Goal: Information Seeking & Learning: Find specific fact

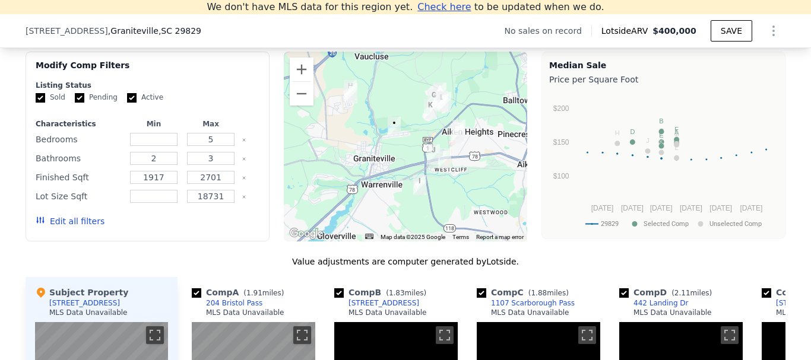
scroll to position [1055, 0]
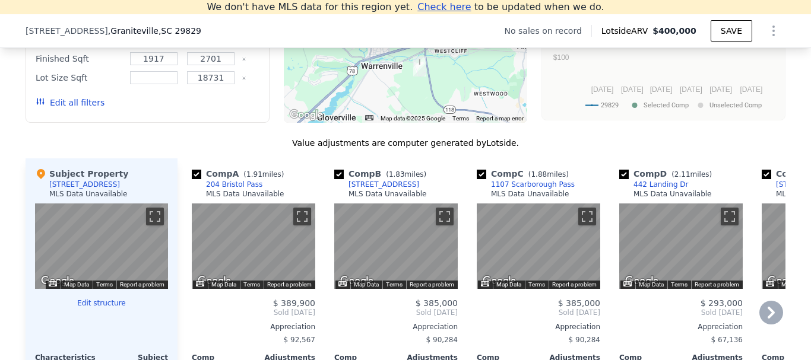
click at [265, 201] on div "Comp A ( 1.91 miles) 204 Bristol Pass MLS Data Unavailable" at bounding box center [253, 186] width 123 height 36
click at [207, 189] on div "204 Bristol Pass" at bounding box center [234, 184] width 56 height 9
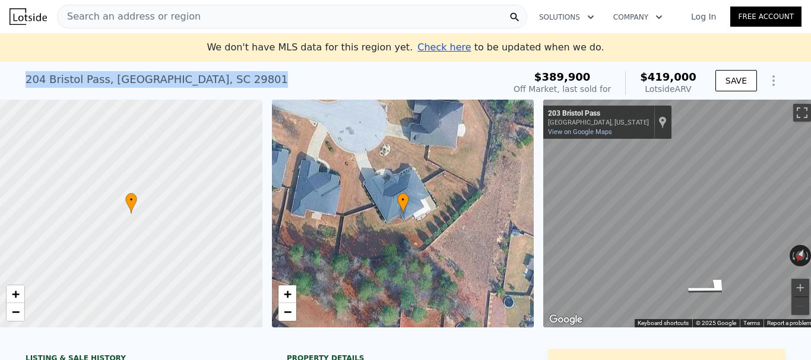
drag, startPoint x: 20, startPoint y: 78, endPoint x: 257, endPoint y: 77, distance: 236.9
click at [257, 77] on div "[STREET_ADDRESS] Sold [DATE] for $389,900 (~ARV $419k ) $389,900 Off Market, la…" at bounding box center [405, 81] width 811 height 38
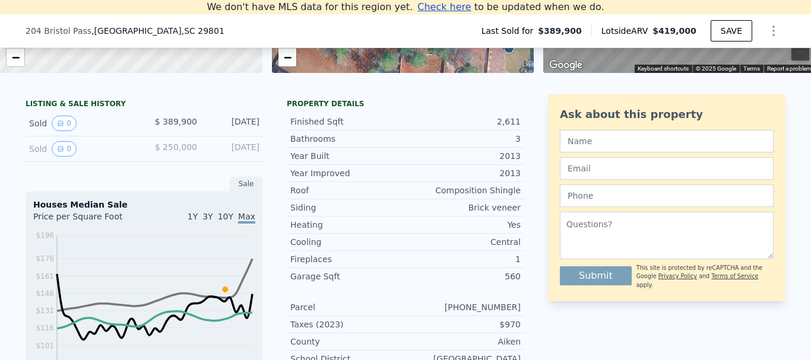
scroll to position [164, 0]
